Goal: Check status: Check status

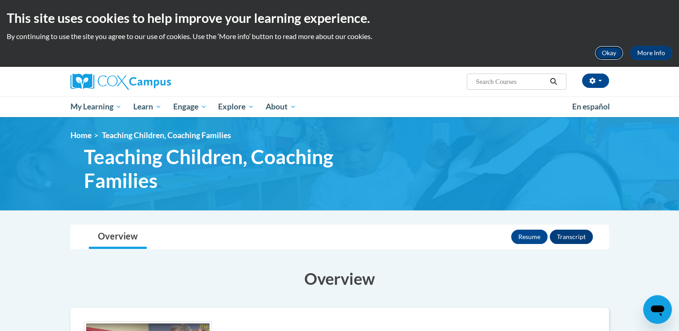
click at [614, 49] on button "Okay" at bounding box center [608, 53] width 29 height 14
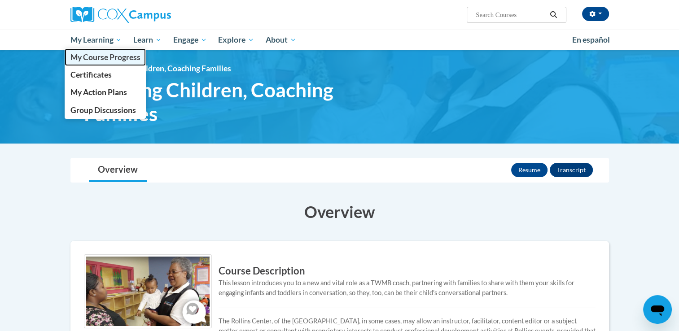
click at [96, 55] on span "My Course Progress" at bounding box center [105, 56] width 70 height 9
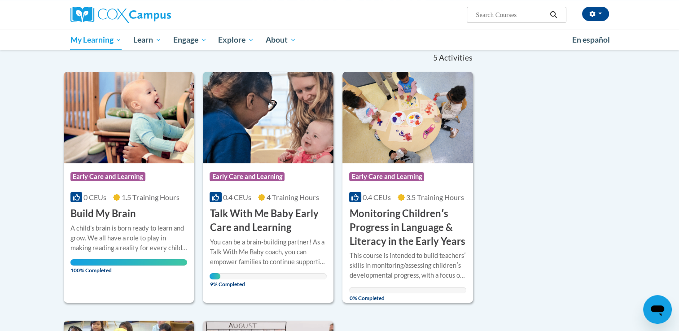
scroll to position [90, 0]
